Goal: Task Accomplishment & Management: Use online tool/utility

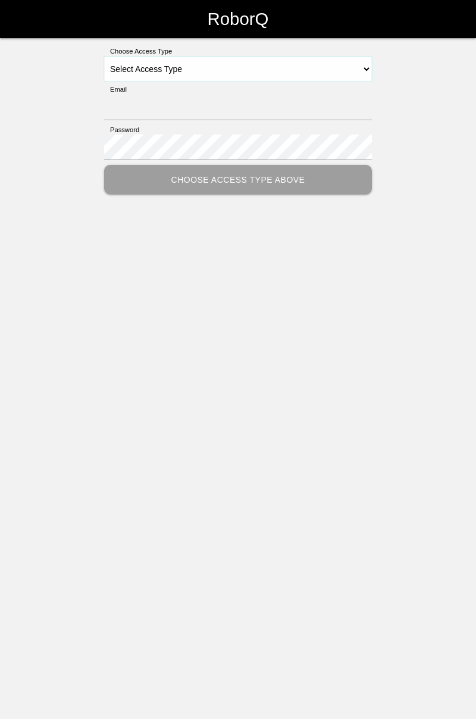
click at [368, 74] on select "Select Access Type Admin Customer Supervisor Worker" at bounding box center [238, 69] width 268 height 25
select select "Worker"
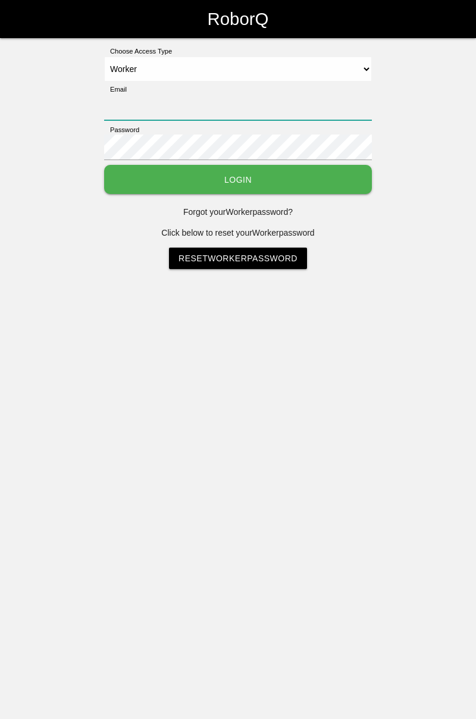
click at [248, 105] on input "Email" at bounding box center [238, 108] width 268 height 26
type input "[PERSON_NAME][EMAIL_ADDRESS][DOMAIN_NAME]"
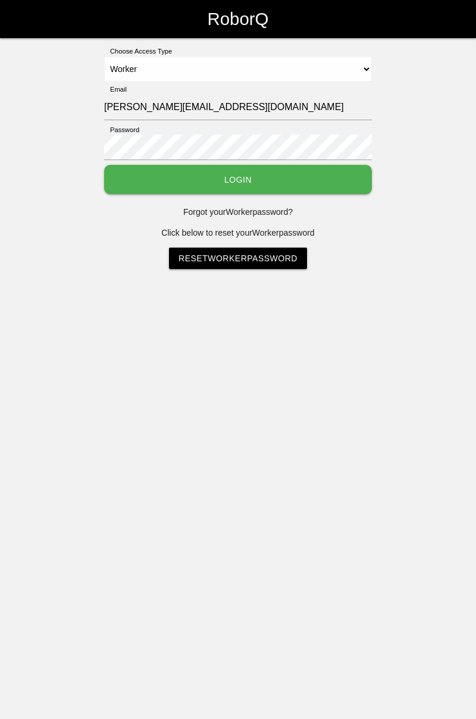
click at [104, 165] on button "Login" at bounding box center [238, 179] width 268 height 29
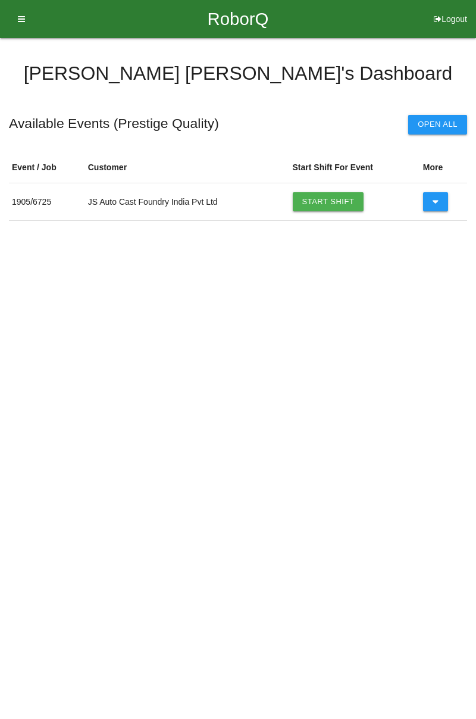
click at [333, 199] on link "Start Shift" at bounding box center [328, 201] width 71 height 19
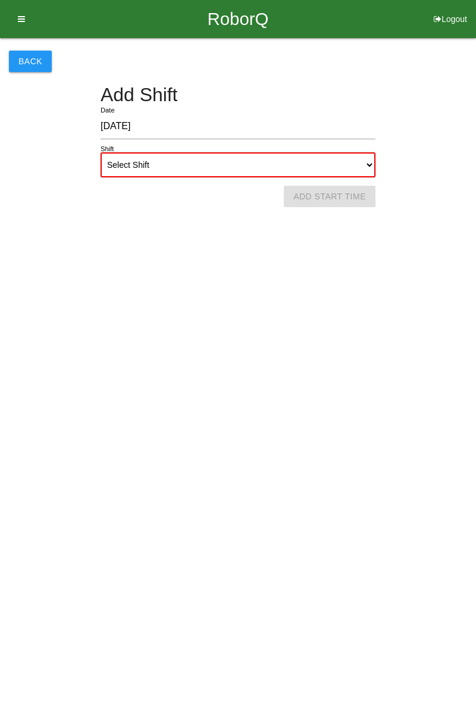
click at [365, 167] on select "Select Shift 1st Shift 2nd Shift 3rd Shift 4th Shift" at bounding box center [238, 164] width 275 height 25
select select "1"
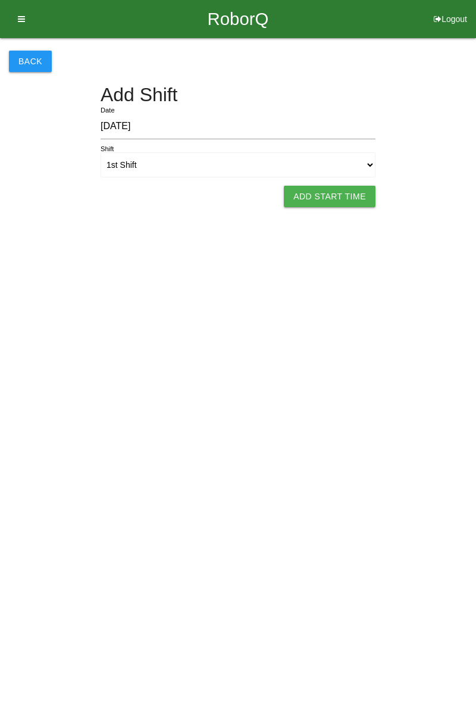
click at [339, 200] on button "Add Start Time" at bounding box center [330, 196] width 92 height 21
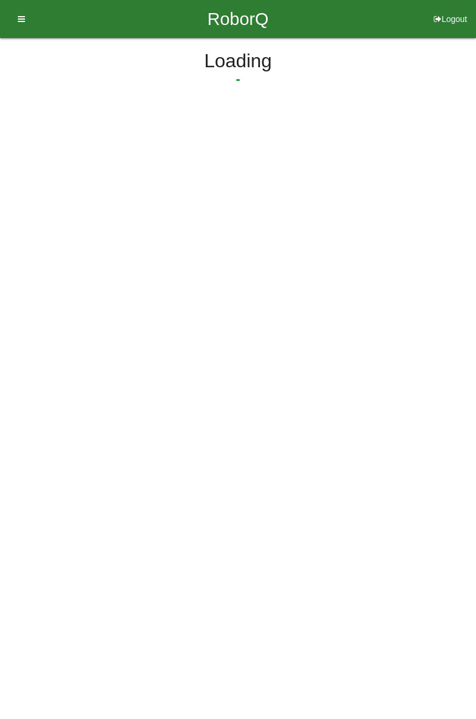
select select "7"
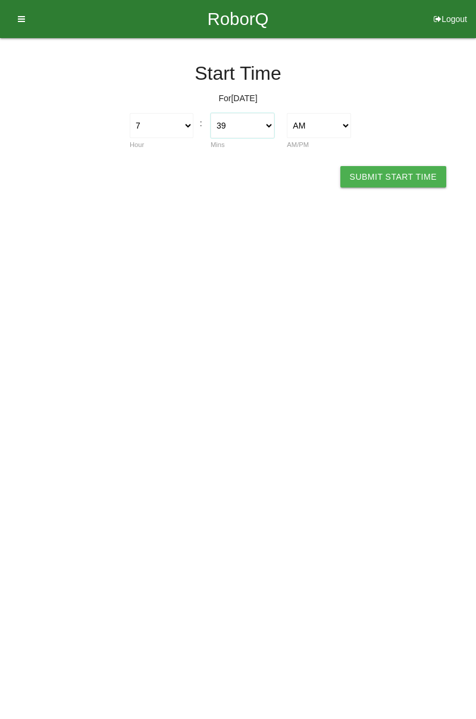
click at [271, 129] on select "00 01 02 03 04 05 06 07 08 09 10 11 12 13 14 15 16 17 18 19 20 21 22 23 24 25 2…" at bounding box center [243, 125] width 64 height 25
select select "0"
click at [400, 177] on button "Submit Start Time" at bounding box center [393, 176] width 106 height 21
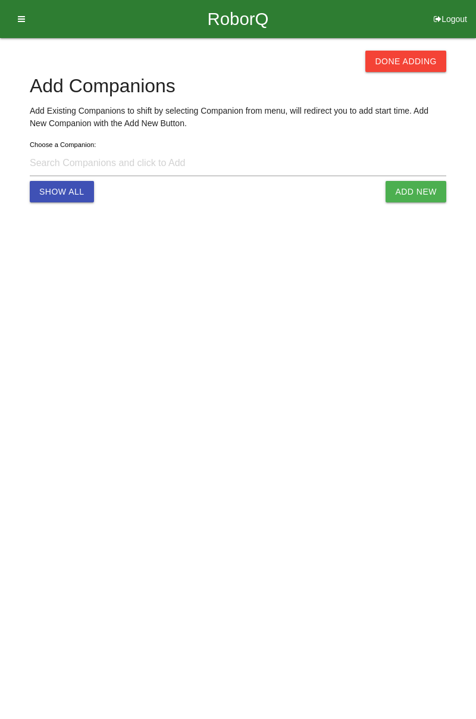
click at [412, 58] on button "Done Adding" at bounding box center [405, 61] width 81 height 21
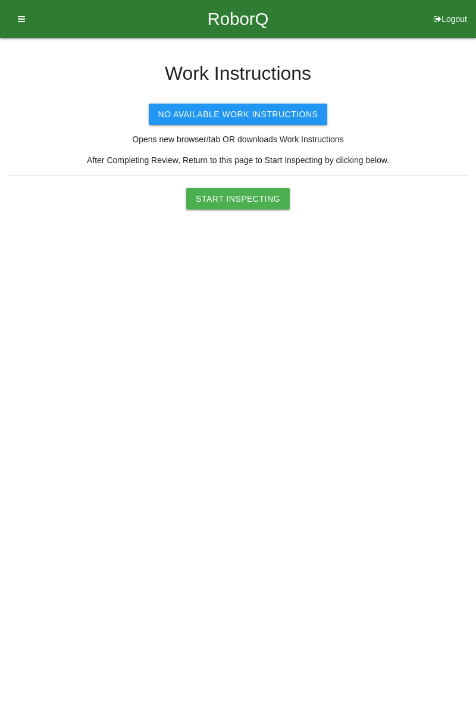
click at [263, 196] on button "Start Inspecting" at bounding box center [238, 198] width 104 height 21
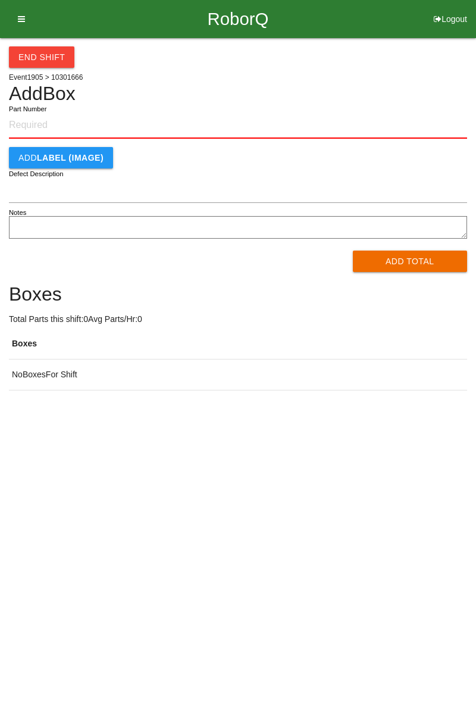
click at [42, 128] on input "Part Number" at bounding box center [238, 125] width 458 height 26
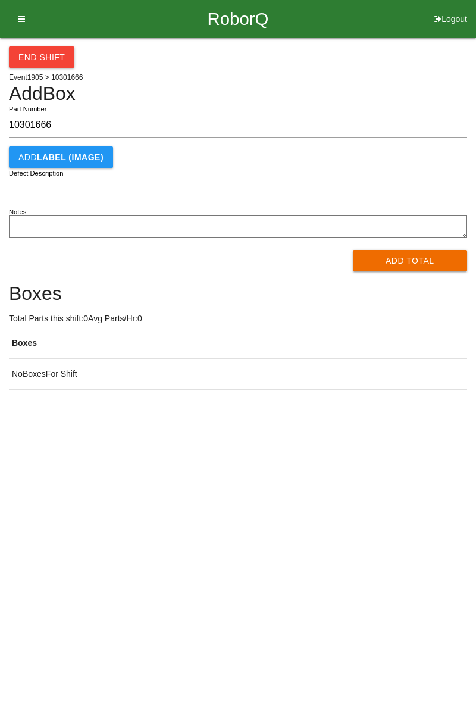
click at [33, 123] on input "10301666" at bounding box center [238, 125] width 458 height 26
type input "10301666"
click at [406, 260] on button "Add Total" at bounding box center [410, 260] width 115 height 21
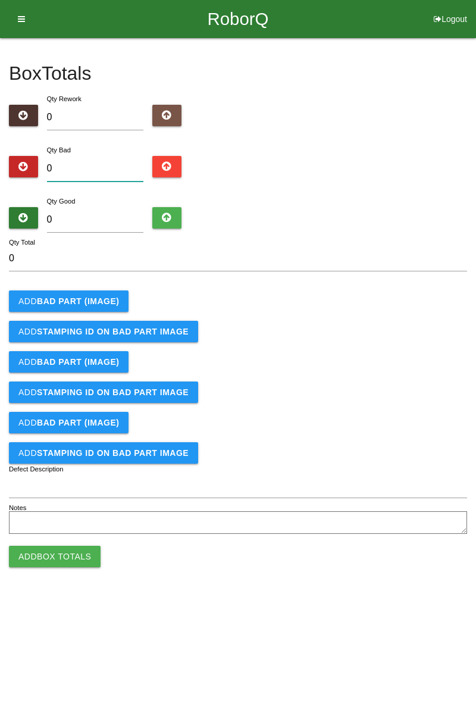
click at [106, 165] on input "0" at bounding box center [95, 169] width 97 height 26
type input "6"
click at [108, 214] on input "0" at bounding box center [95, 220] width 97 height 26
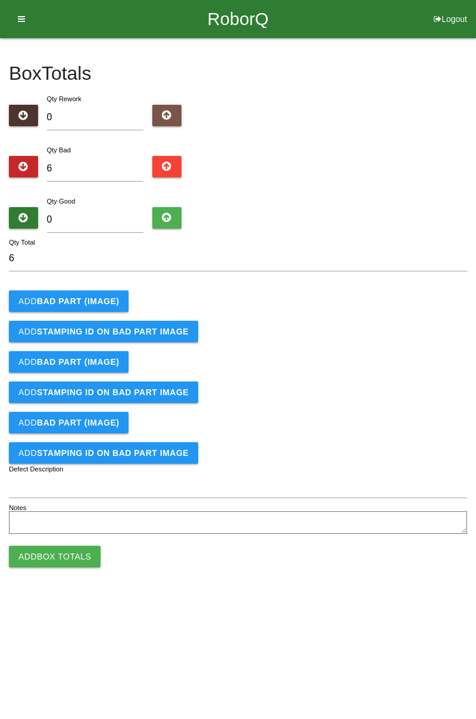
click at [97, 297] on b "BAD PART (IMAGE)" at bounding box center [78, 301] width 82 height 10
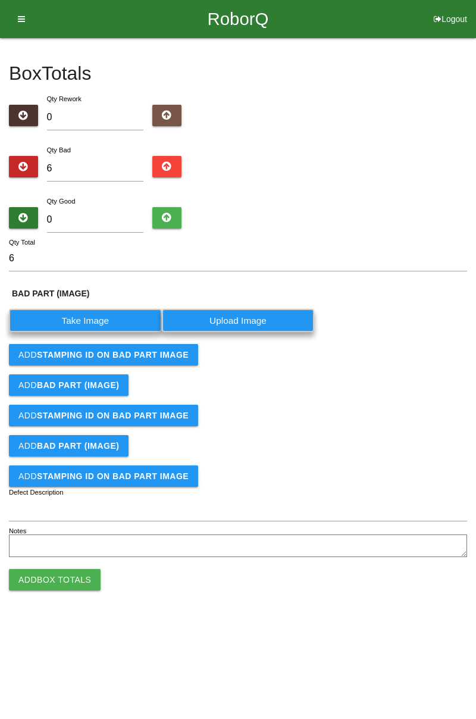
click at [97, 319] on label "Take Image" at bounding box center [85, 320] width 153 height 23
click at [0, 0] on \(IMAGE\) "Take Image" at bounding box center [0, 0] width 0 height 0
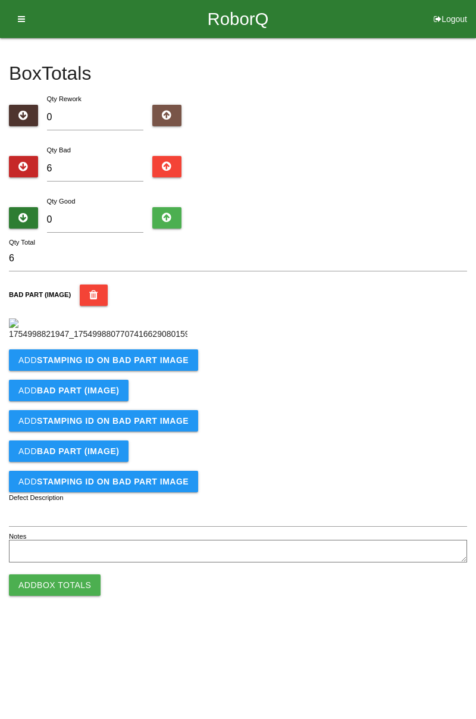
click at [96, 371] on button "Add STAMPING ID on BAD PART Image" at bounding box center [103, 359] width 189 height 21
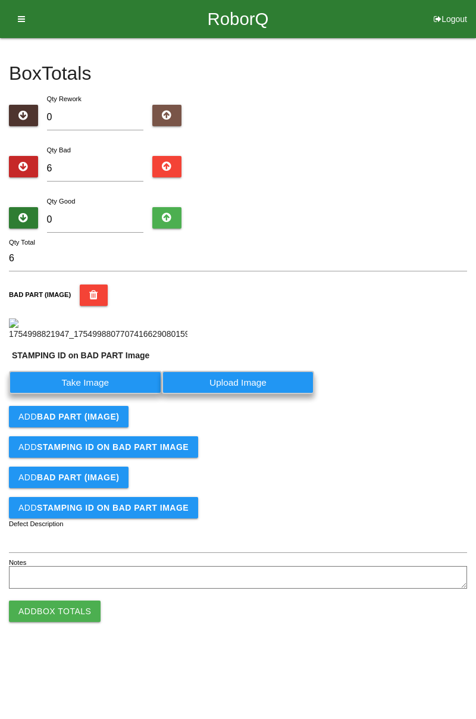
click at [118, 394] on label "Take Image" at bounding box center [85, 382] width 153 height 23
click at [0, 0] on PART "Take Image" at bounding box center [0, 0] width 0 height 0
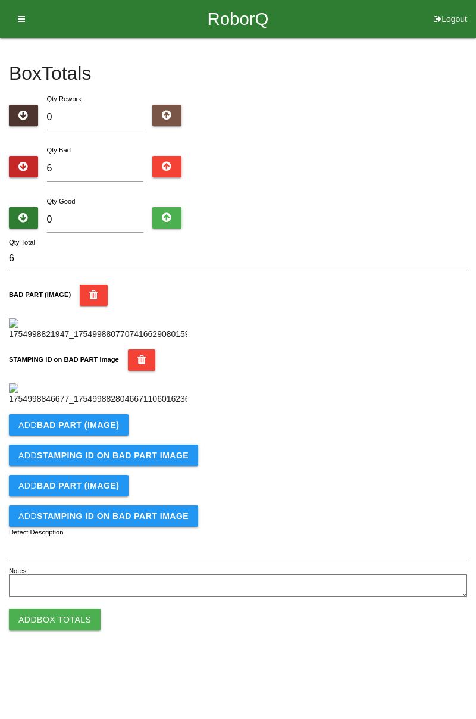
scroll to position [262, 0]
click at [106, 430] on b "BAD PART (IMAGE)" at bounding box center [78, 425] width 82 height 10
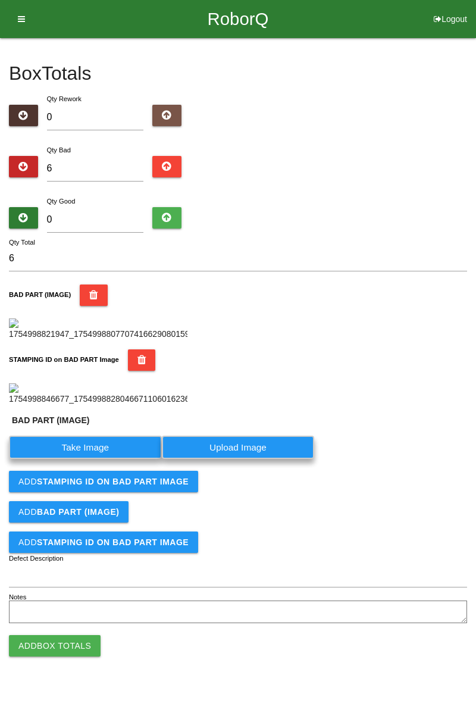
click at [96, 459] on label "Take Image" at bounding box center [85, 447] width 153 height 23
click at [0, 0] on \(IMAGE\) "Take Image" at bounding box center [0, 0] width 0 height 0
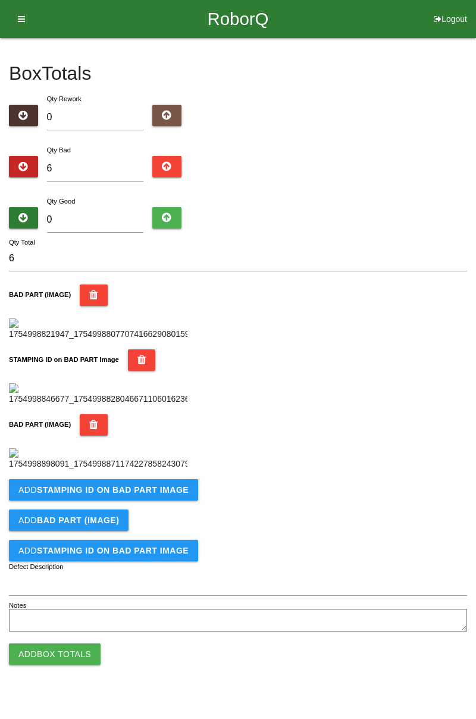
scroll to position [457, 0]
click at [140, 500] on button "Add STAMPING ID on BAD PART Image" at bounding box center [103, 489] width 189 height 21
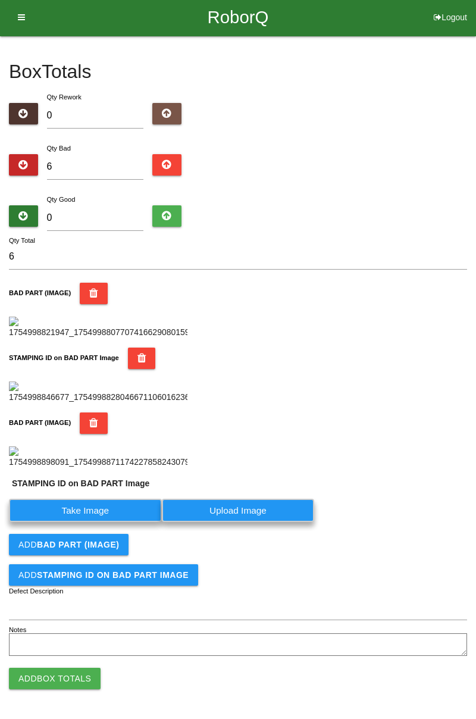
click at [108, 522] on label "Take Image" at bounding box center [85, 510] width 153 height 23
click at [0, 0] on PART "Take Image" at bounding box center [0, 0] width 0 height 0
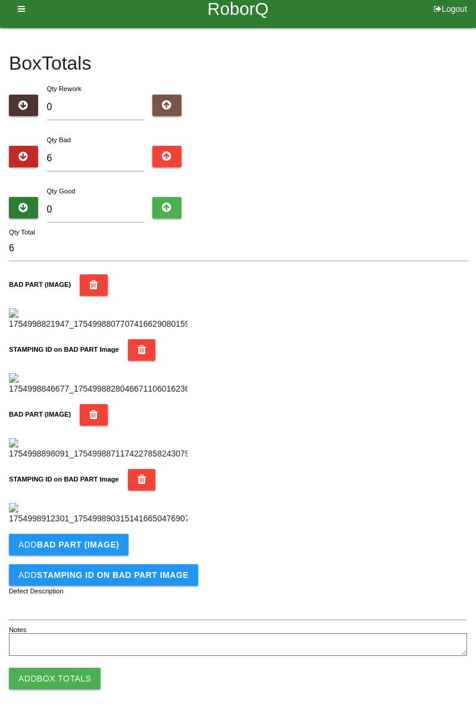
scroll to position [652, 0]
click at [112, 547] on b "BAD PART (IMAGE)" at bounding box center [78, 545] width 82 height 10
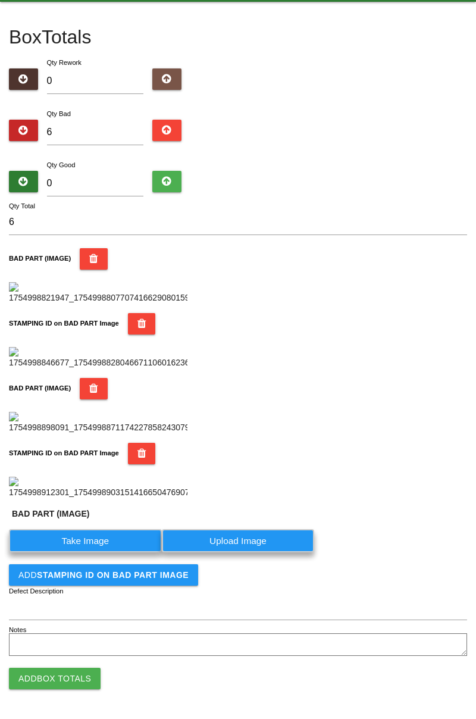
click at [98, 552] on label "Take Image" at bounding box center [85, 540] width 153 height 23
click at [0, 0] on \(IMAGE\) "Take Image" at bounding box center [0, 0] width 0 height 0
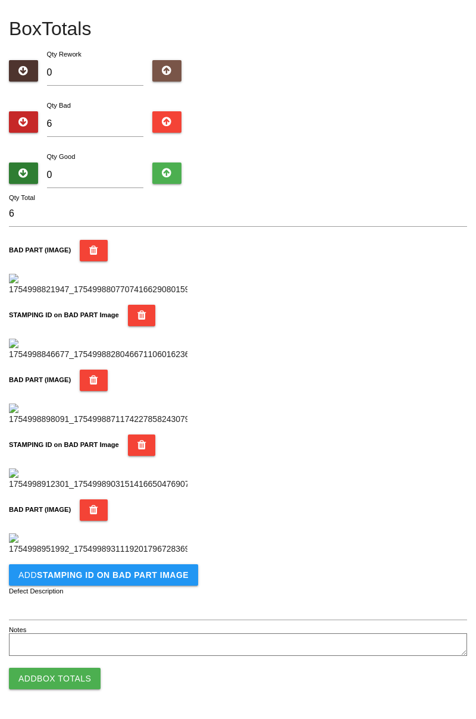
scroll to position [847, 0]
click at [134, 578] on b "STAMPING ID on BAD PART Image" at bounding box center [113, 575] width 152 height 10
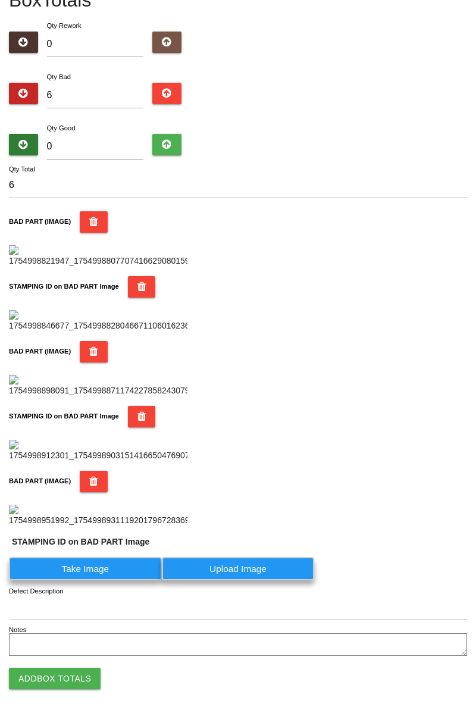
click at [94, 580] on label "Take Image" at bounding box center [85, 568] width 153 height 23
click at [0, 0] on PART "Take Image" at bounding box center [0, 0] width 0 height 0
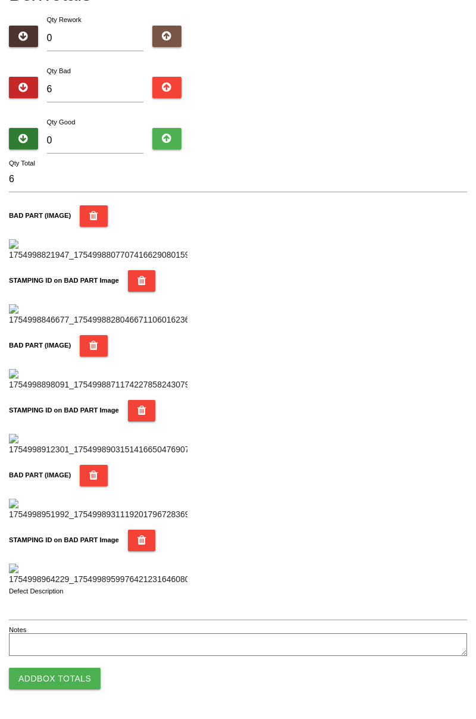
scroll to position [1042, 0]
click at [84, 677] on button "Add Box Totals" at bounding box center [55, 678] width 92 height 21
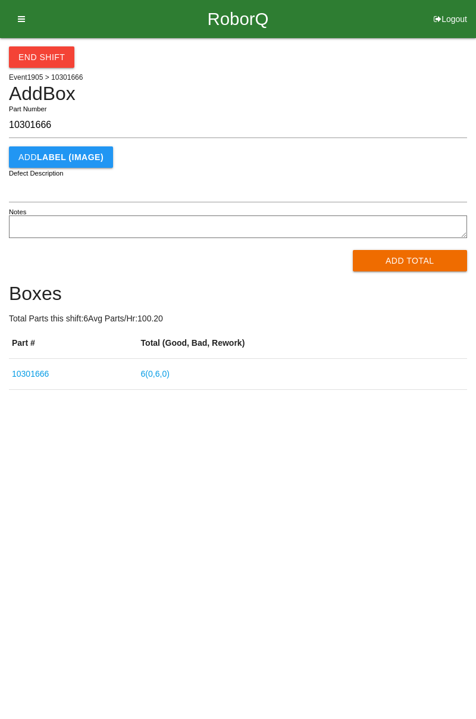
type input "10301666"
click at [427, 264] on button "Add Total" at bounding box center [410, 260] width 115 height 21
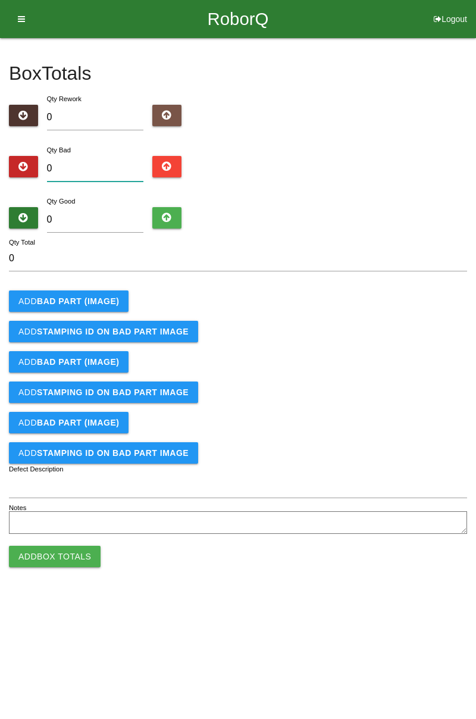
click at [101, 164] on input "0" at bounding box center [95, 169] width 97 height 26
type input "3"
click at [102, 220] on input "0" at bounding box center [95, 220] width 97 height 26
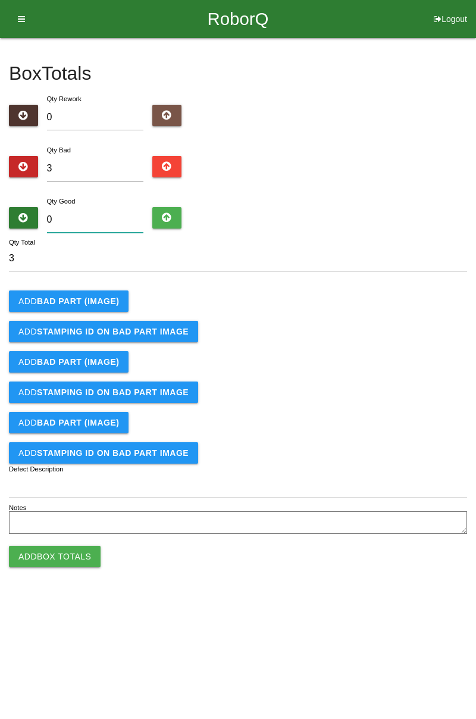
type input "8"
type input "11"
type input "81"
type input "84"
type input "81"
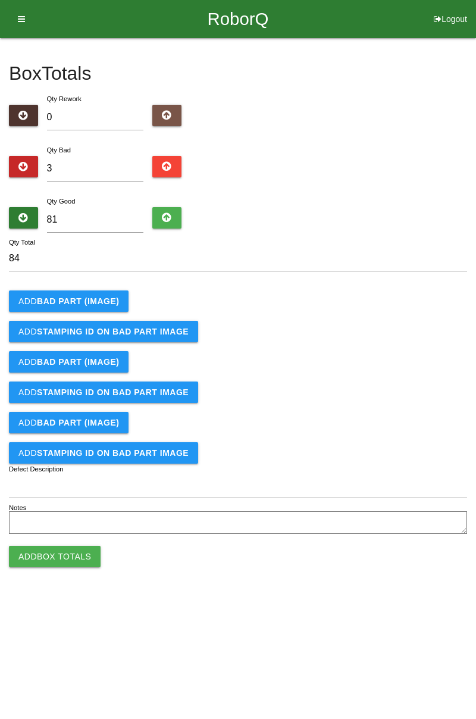
click at [90, 300] on b "BAD PART (IMAGE)" at bounding box center [78, 301] width 82 height 10
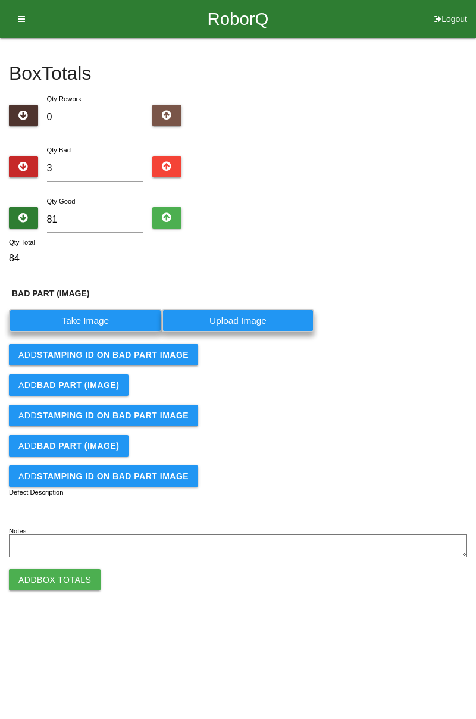
click at [100, 319] on label "Take Image" at bounding box center [85, 320] width 153 height 23
click at [0, 0] on \(IMAGE\) "Take Image" at bounding box center [0, 0] width 0 height 0
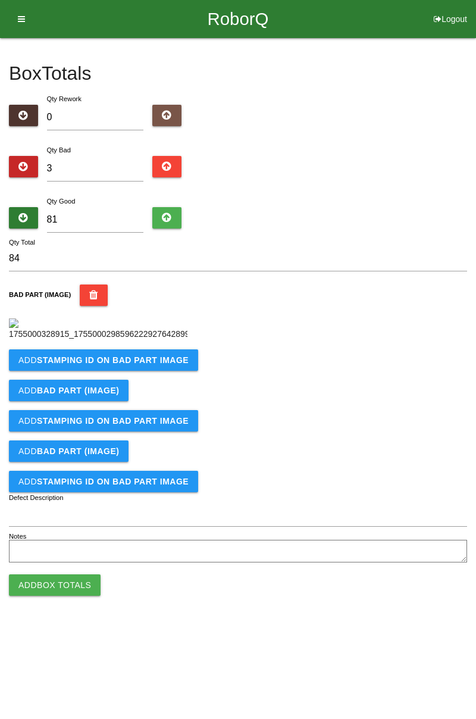
click at [123, 365] on b "STAMPING ID on BAD PART Image" at bounding box center [113, 360] width 152 height 10
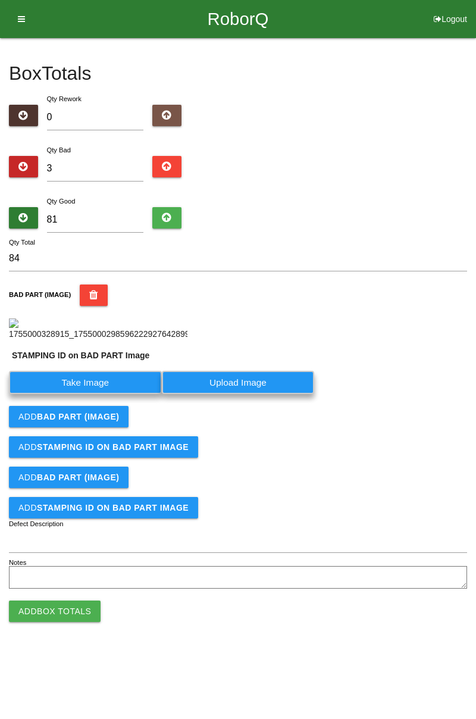
click at [98, 394] on label "Take Image" at bounding box center [85, 382] width 153 height 23
click at [0, 0] on PART "Take Image" at bounding box center [0, 0] width 0 height 0
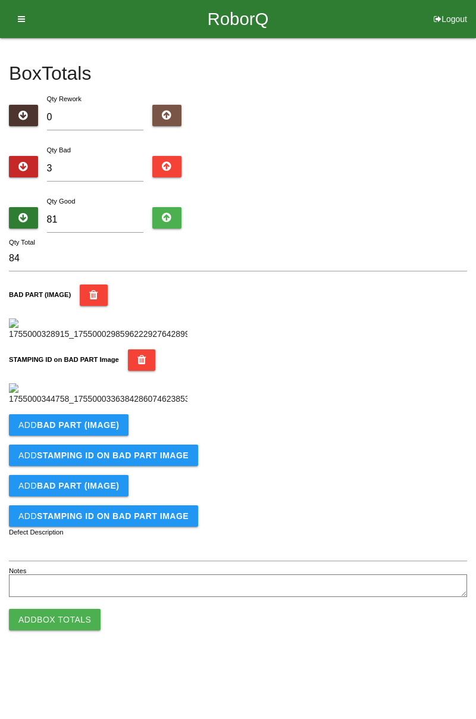
scroll to position [262, 0]
click at [96, 430] on b "BAD PART (IMAGE)" at bounding box center [78, 425] width 82 height 10
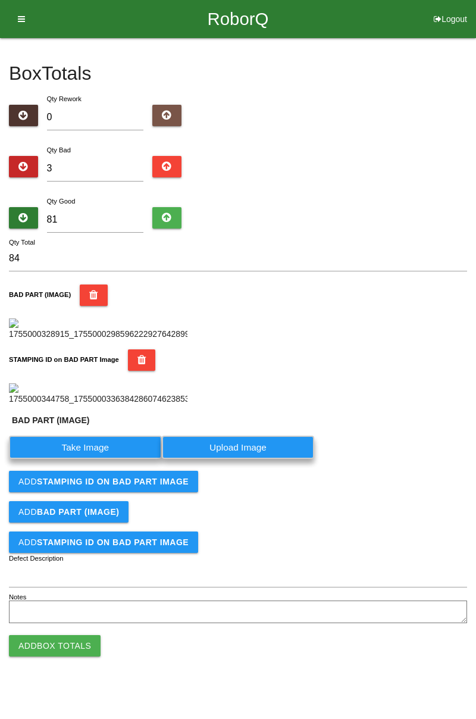
click at [100, 459] on label "Take Image" at bounding box center [85, 447] width 153 height 23
click at [0, 0] on \(IMAGE\) "Take Image" at bounding box center [0, 0] width 0 height 0
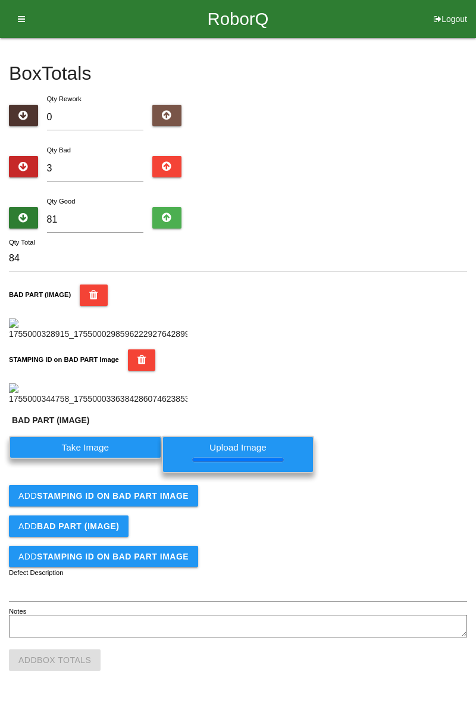
click at [102, 459] on label "Take Image" at bounding box center [85, 447] width 153 height 23
click at [0, 0] on \(IMAGE\) "Take Image" at bounding box center [0, 0] width 0 height 0
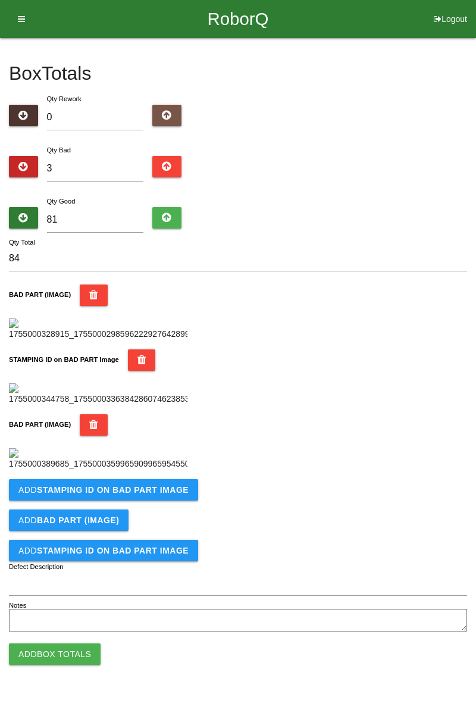
scroll to position [266, 0]
click at [124, 383] on img at bounding box center [98, 394] width 178 height 22
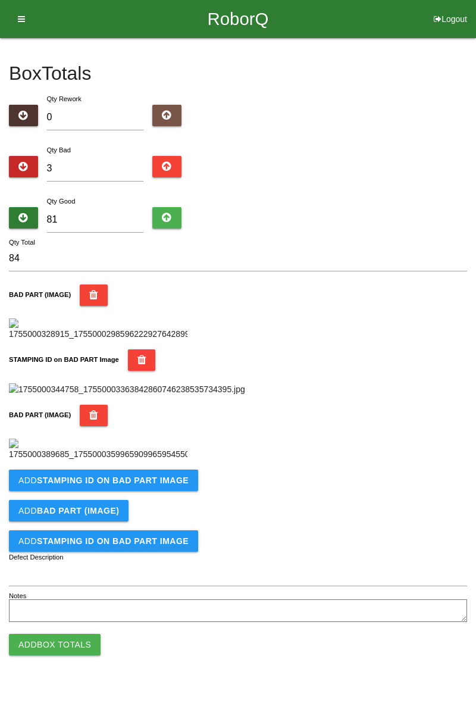
scroll to position [737, 0]
click at [131, 485] on b "STAMPING ID on BAD PART Image" at bounding box center [113, 480] width 152 height 10
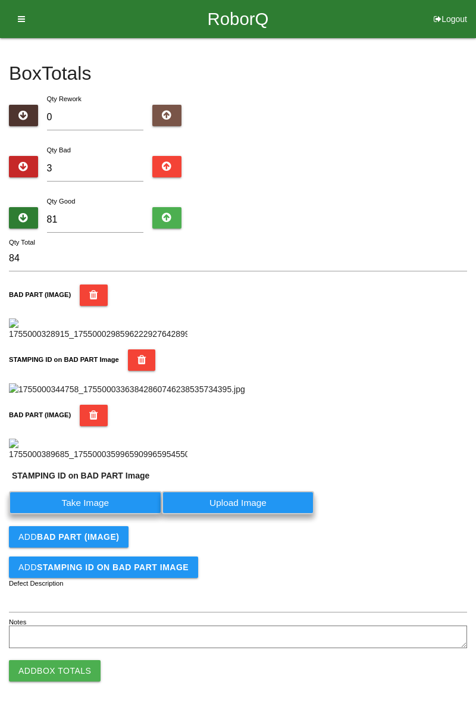
click at [105, 514] on label "Take Image" at bounding box center [85, 502] width 153 height 23
click at [0, 0] on PART "Take Image" at bounding box center [0, 0] width 0 height 0
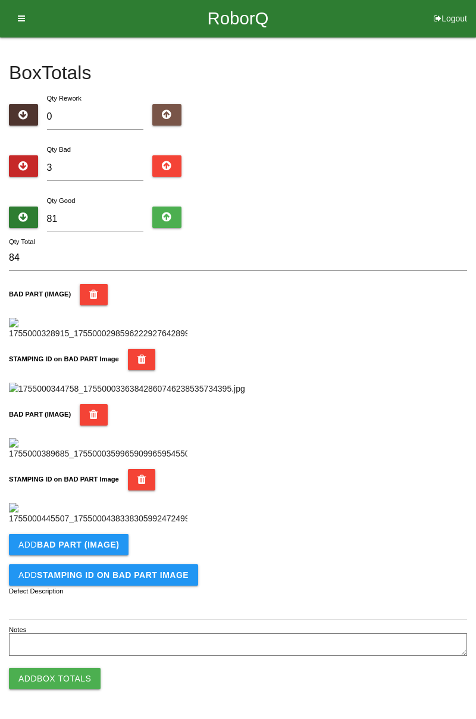
scroll to position [238, 0]
click at [140, 349] on button "STAMPING ID on BAD PART Image" at bounding box center [142, 359] width 28 height 21
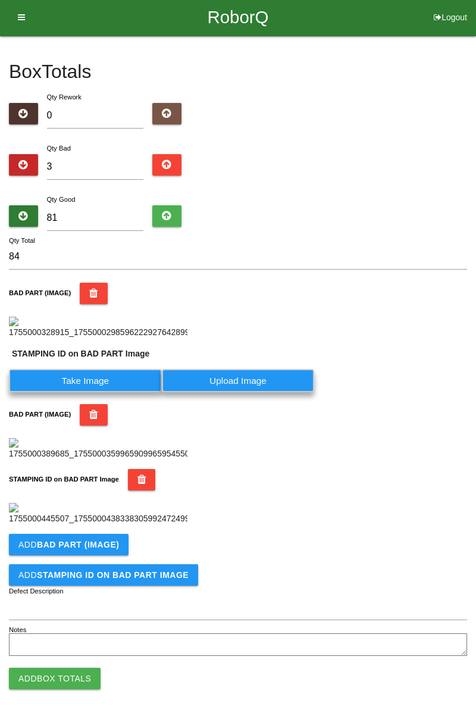
click at [106, 369] on label "Take Image" at bounding box center [85, 380] width 153 height 23
click at [0, 0] on PART "Take Image" at bounding box center [0, 0] width 0 height 0
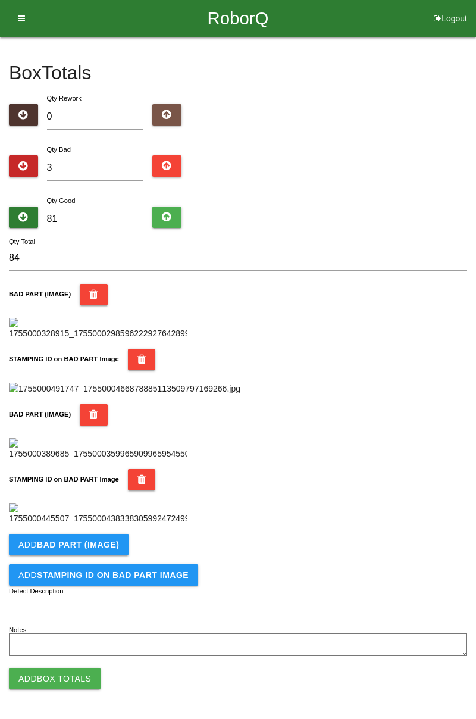
scroll to position [932, 0]
click at [102, 544] on b "BAD PART (IMAGE)" at bounding box center [78, 545] width 82 height 10
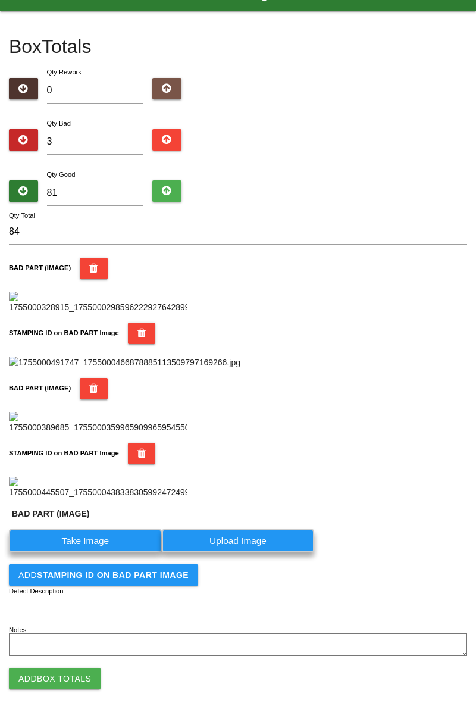
click at [105, 552] on label "Take Image" at bounding box center [85, 540] width 153 height 23
click at [0, 0] on \(IMAGE\) "Take Image" at bounding box center [0, 0] width 0 height 0
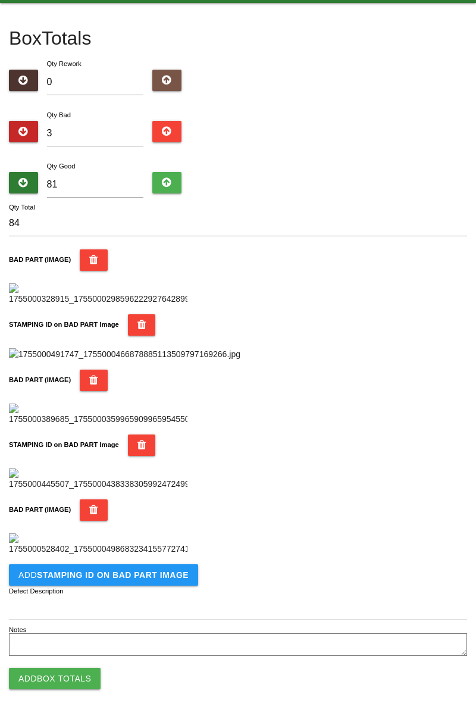
scroll to position [1127, 0]
click at [127, 582] on button "Add STAMPING ID on BAD PART Image" at bounding box center [103, 574] width 189 height 21
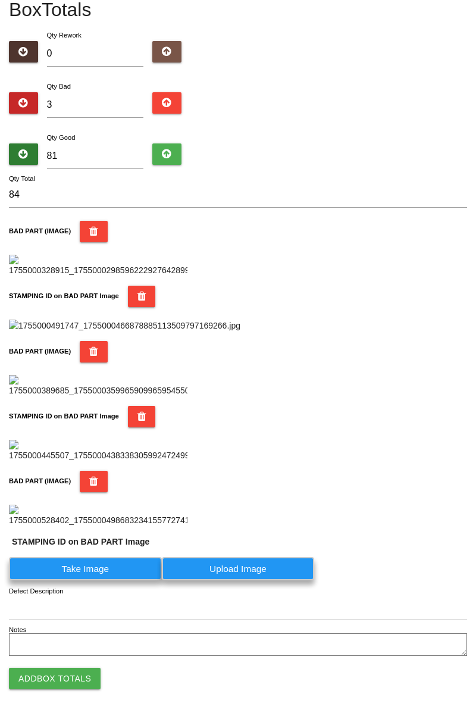
click at [107, 580] on label "Take Image" at bounding box center [85, 568] width 153 height 23
click at [0, 0] on PART "Take Image" at bounding box center [0, 0] width 0 height 0
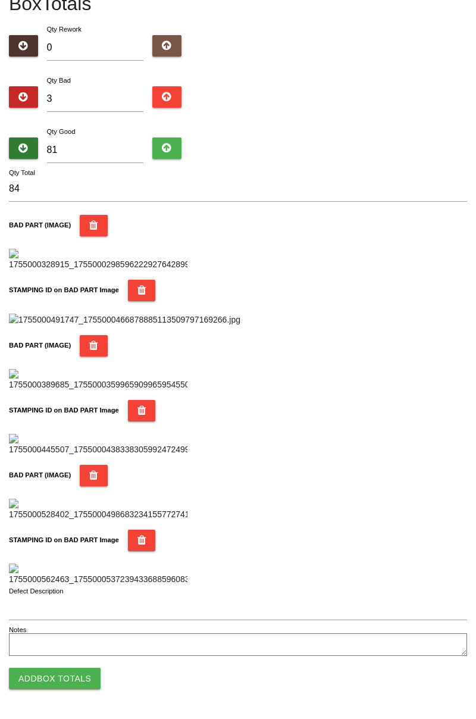
scroll to position [1322, 0]
click at [70, 679] on button "Add Box Totals" at bounding box center [55, 678] width 92 height 21
